Goal: Information Seeking & Learning: Learn about a topic

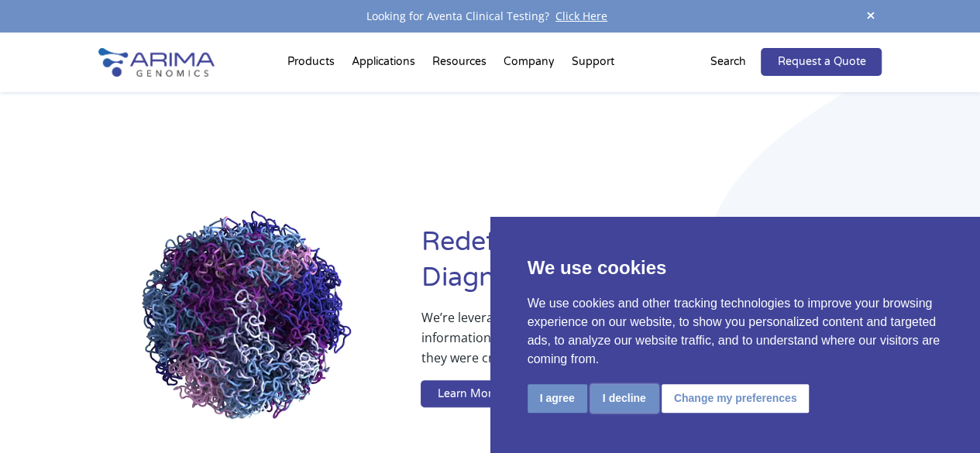
click at [612, 402] on button "I decline" at bounding box center [624, 398] width 68 height 29
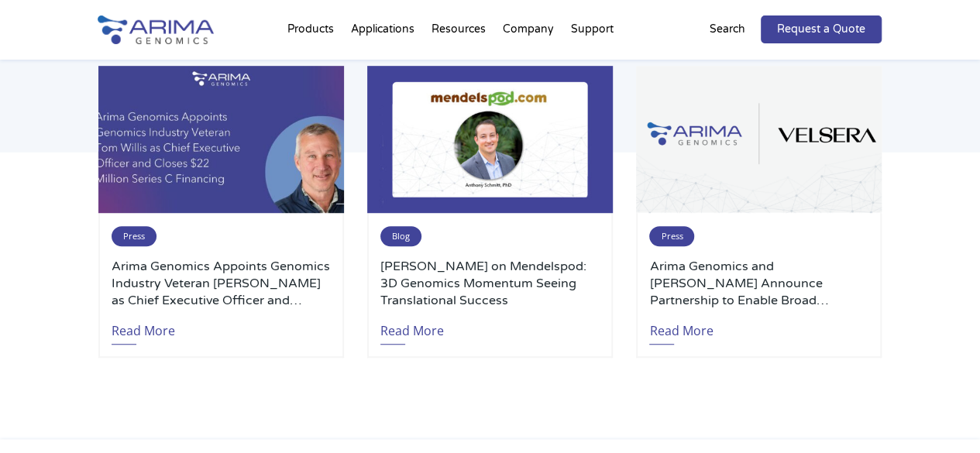
scroll to position [3341, 0]
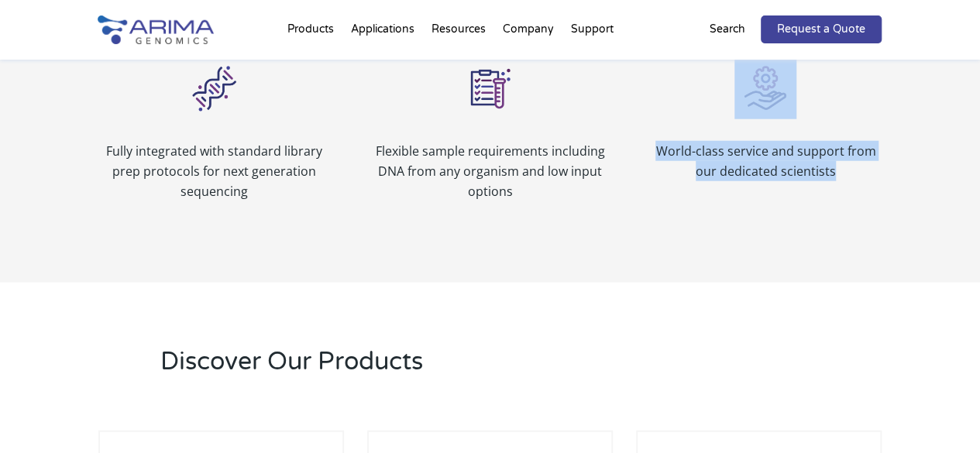
drag, startPoint x: 979, startPoint y: 154, endPoint x: 991, endPoint y: 97, distance: 58.5
click at [979, 101] on html "We use cookies We use cookies and other tracking technologies to improve your b…" at bounding box center [490, 232] width 980 height 4331
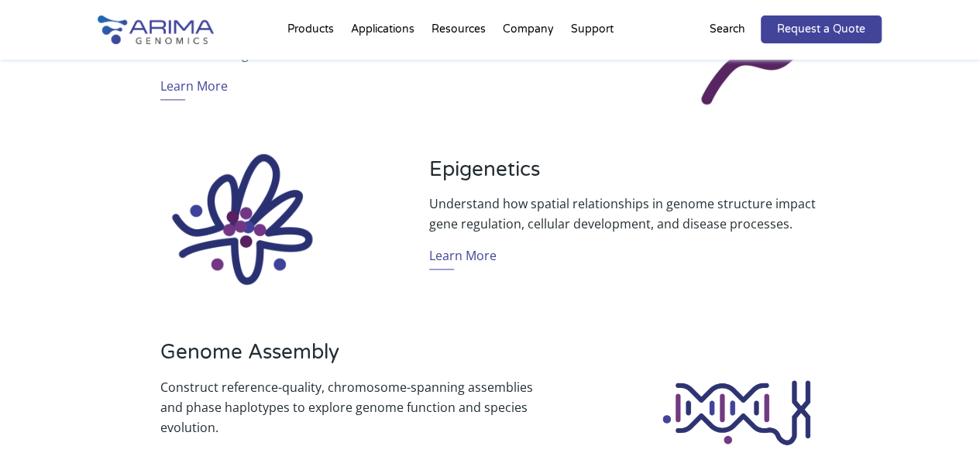
scroll to position [743, 0]
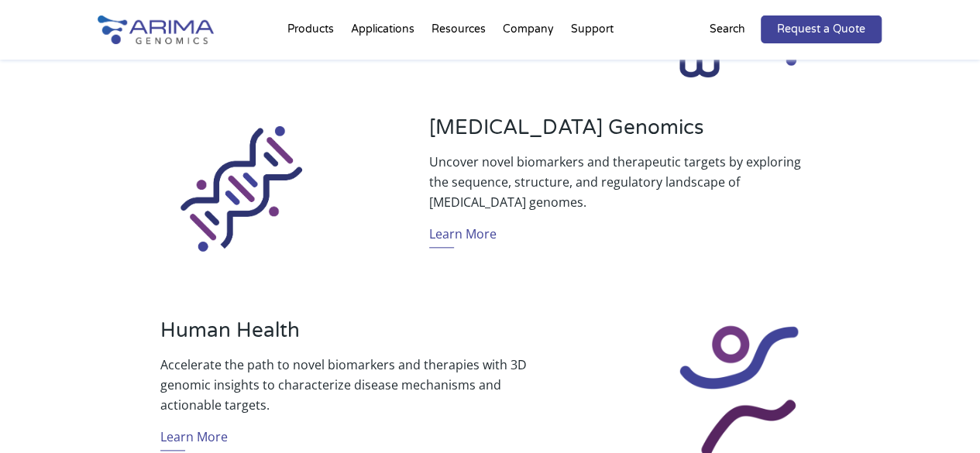
click at [975, 10] on div "Products Clinical Services Aventa FusionPlus Aventa Lymphoma Research Products …" at bounding box center [490, 30] width 980 height 60
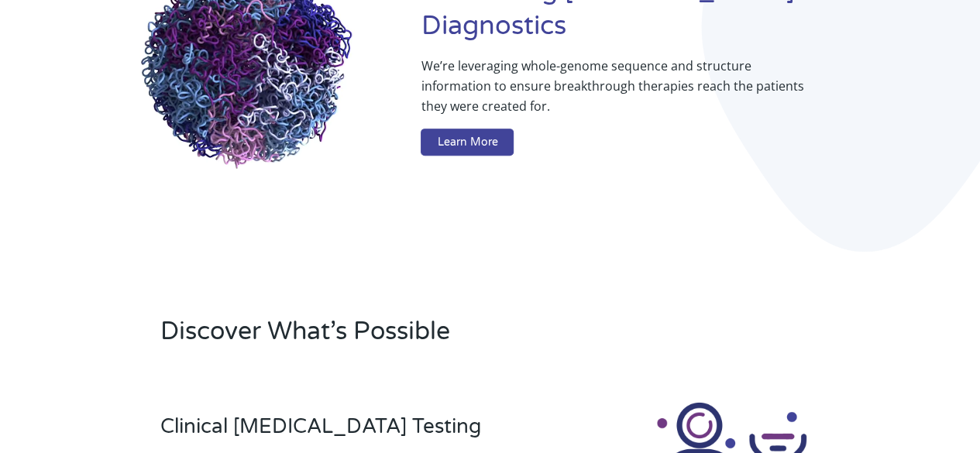
scroll to position [0, 0]
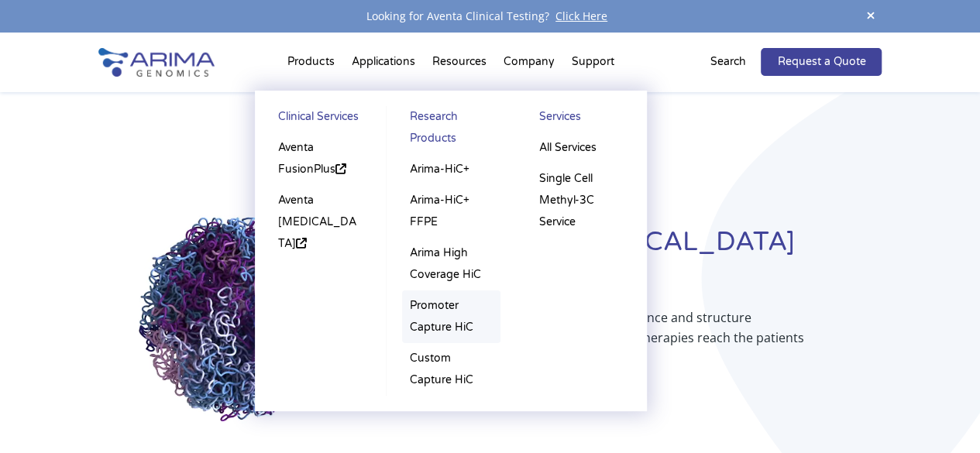
click at [443, 321] on link "Promoter Capture HiC" at bounding box center [451, 317] width 99 height 53
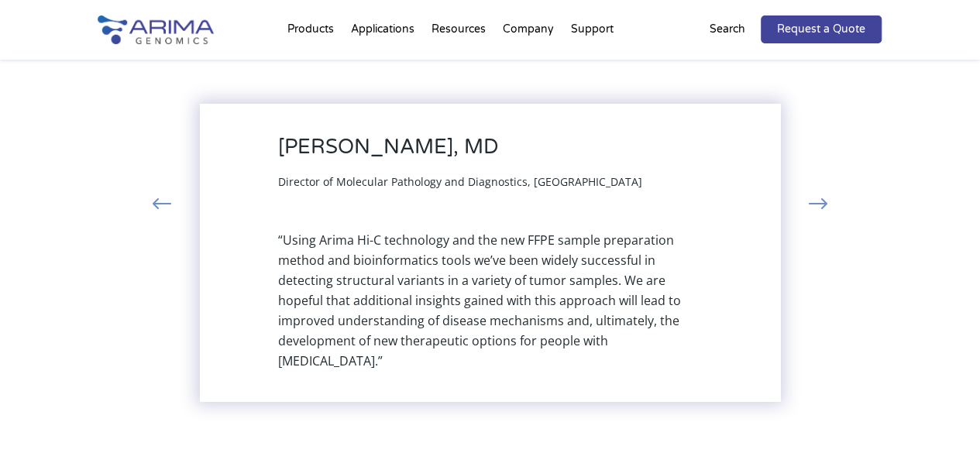
scroll to position [1937, 0]
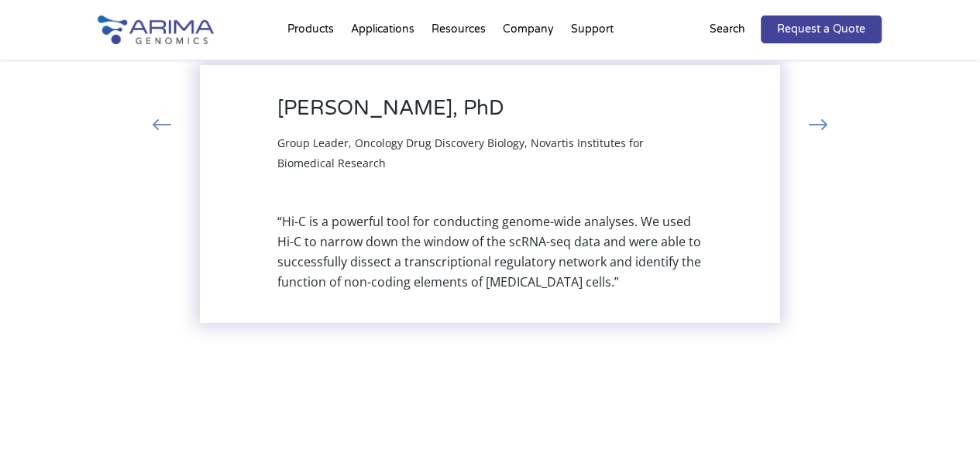
scroll to position [1937, 0]
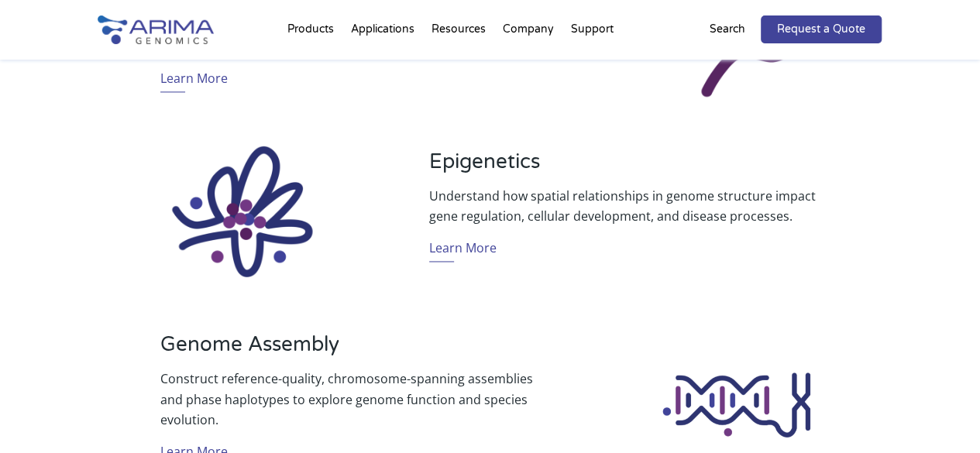
scroll to position [1070, 0]
click at [460, 252] on link "Learn More" at bounding box center [462, 249] width 67 height 24
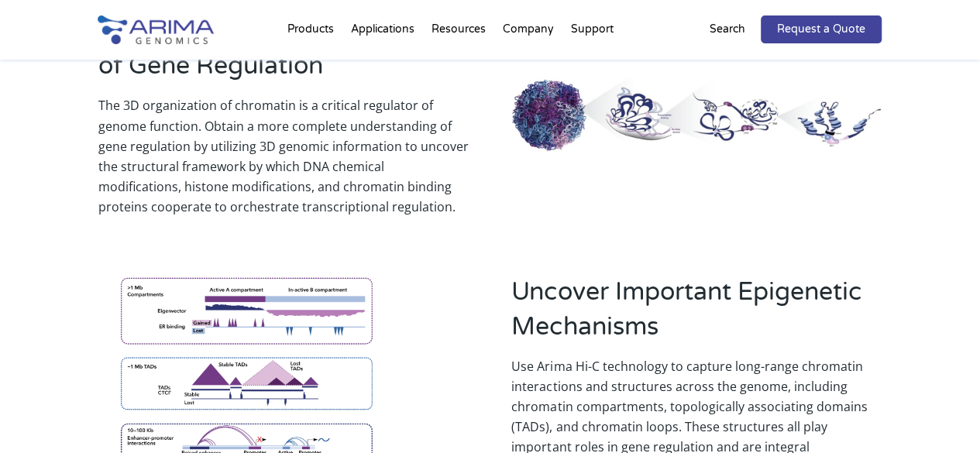
scroll to position [1379, 0]
